Goal: Task Accomplishment & Management: Manage account settings

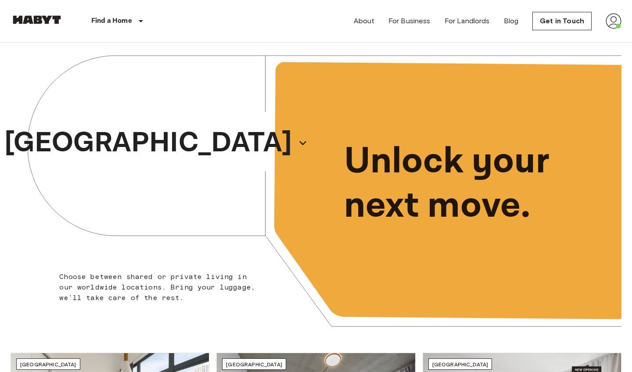
click at [616, 18] on img at bounding box center [613, 21] width 16 height 16
click at [558, 40] on li "Profile" at bounding box center [581, 37] width 88 height 16
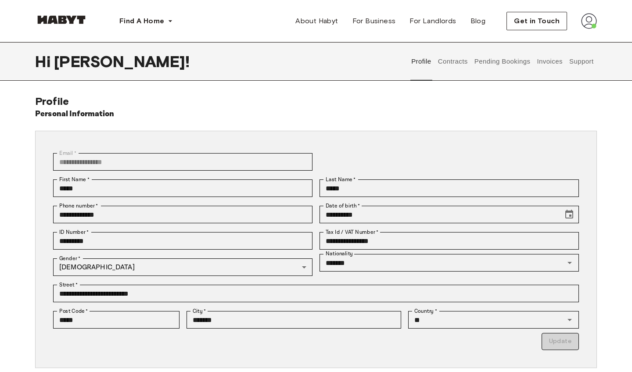
click at [577, 65] on button "Support" at bounding box center [581, 61] width 27 height 39
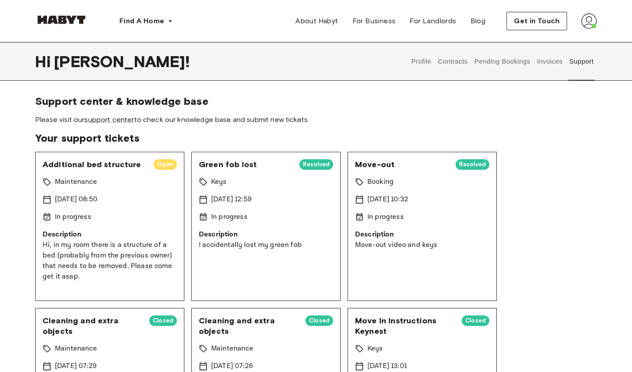
click at [451, 60] on button "Contracts" at bounding box center [453, 61] width 32 height 39
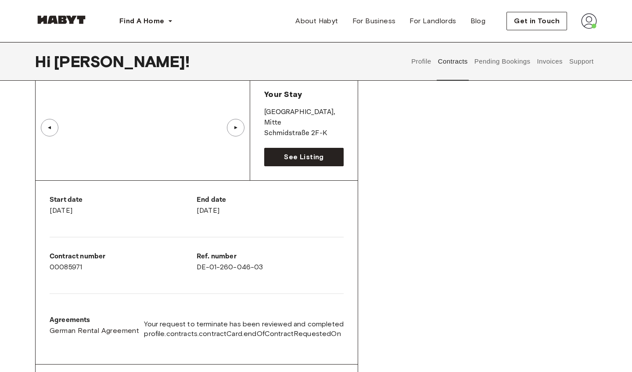
scroll to position [80, 0]
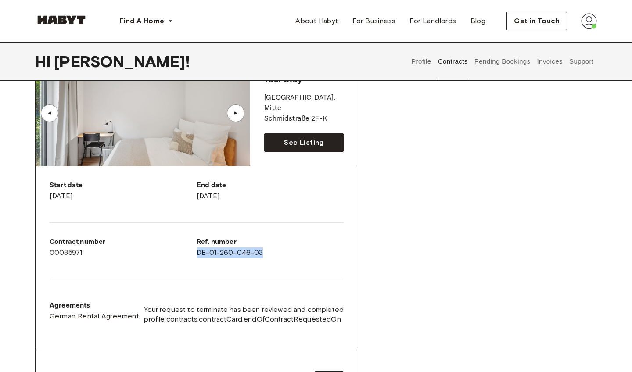
drag, startPoint x: 266, startPoint y: 253, endPoint x: 198, endPoint y: 255, distance: 68.5
click at [198, 255] on div "Ref. number DE-01-260-046-03" at bounding box center [270, 247] width 147 height 21
copy div "DE-01-260-046-03"
